Goal: Information Seeking & Learning: Learn about a topic

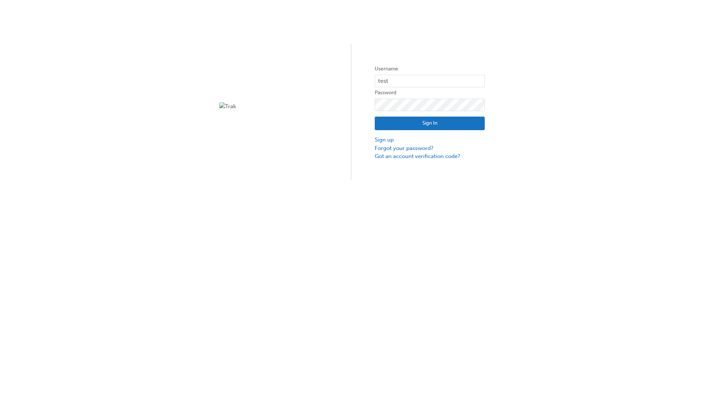
type input "test.e2e.user14"
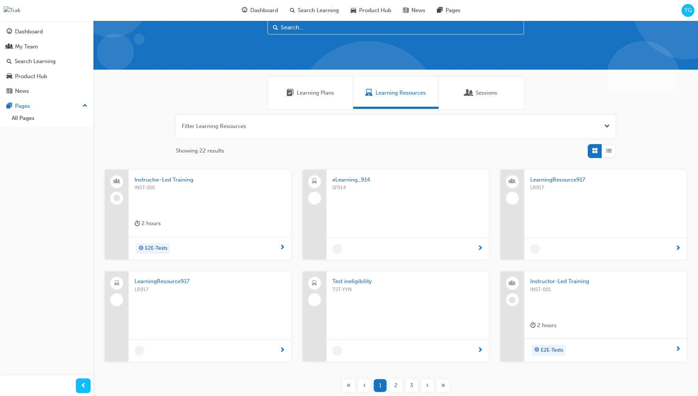
scroll to position [21, 0]
